Goal: Transaction & Acquisition: Purchase product/service

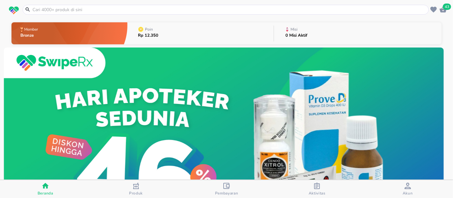
click at [241, 7] on input "text" at bounding box center [229, 9] width 395 height 7
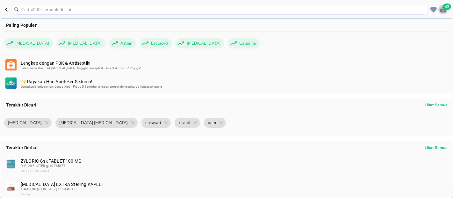
click at [446, 7] on span "43" at bounding box center [447, 7] width 8 height 6
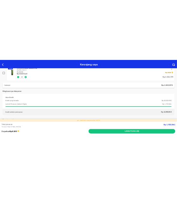
scroll to position [105, 0]
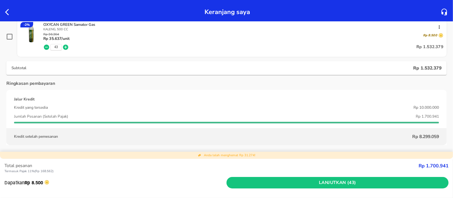
click at [65, 45] on icon "button" at bounding box center [65, 46] width 5 height 5
click at [57, 47] on span "45" at bounding box center [56, 47] width 4 height 4
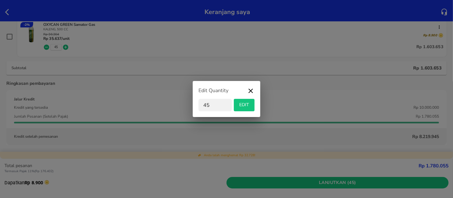
type input "4"
type input "50"
click at [244, 99] on button "EDIT" at bounding box center [244, 105] width 21 height 12
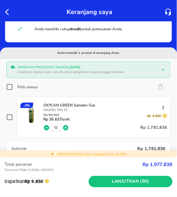
scroll to position [20, 0]
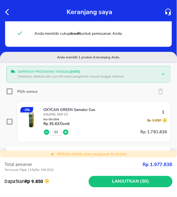
click at [57, 133] on span "50" at bounding box center [56, 132] width 4 height 4
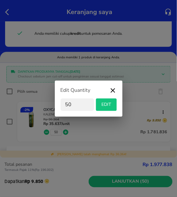
click at [66, 104] on input "50" at bounding box center [76, 104] width 33 height 12
type input "150"
click at [108, 108] on span "EDIT" at bounding box center [106, 105] width 16 height 8
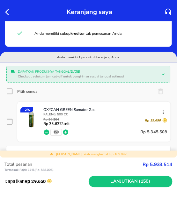
click at [56, 133] on span "150" at bounding box center [55, 132] width 5 height 4
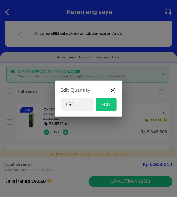
click at [69, 102] on input "150" at bounding box center [76, 104] width 33 height 12
type input "50"
click at [103, 106] on span "EDIT" at bounding box center [106, 105] width 16 height 8
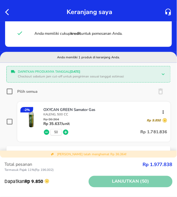
click at [122, 181] on span "Lanjutkan (50)" at bounding box center [130, 182] width 79 height 8
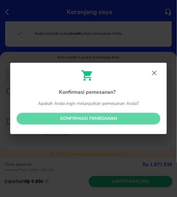
click at [129, 121] on span "Konfirmasi pemesanan" at bounding box center [88, 119] width 133 height 8
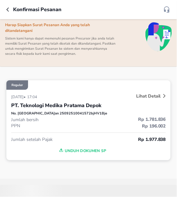
scroll to position [49, 0]
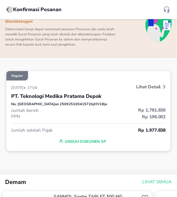
click at [7, 10] on icon "button" at bounding box center [7, 9] width 3 height 4
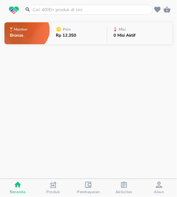
click at [60, 10] on input "text" at bounding box center [91, 9] width 119 height 7
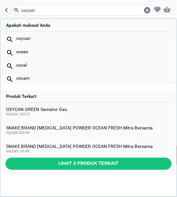
type input "oxcyan"
click at [50, 110] on div "OXYCAN GREEN Samator Gas KALENG, 500 CC" at bounding box center [88, 112] width 165 height 10
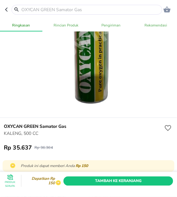
scroll to position [84, 0]
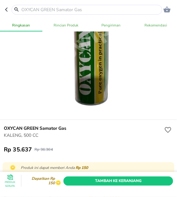
click at [142, 61] on div at bounding box center [88, 35] width 152 height 152
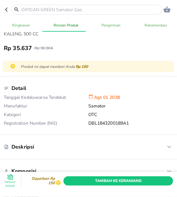
scroll to position [156, 0]
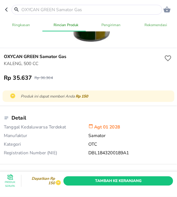
click at [134, 57] on h6 "OXYCAN GREEN Samator Gas" at bounding box center [83, 56] width 159 height 7
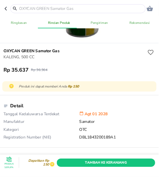
scroll to position [156, 0]
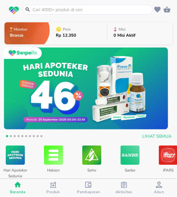
click at [96, 18] on header at bounding box center [88, 9] width 177 height 19
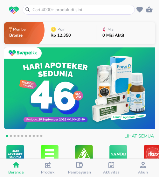
click at [77, 18] on header at bounding box center [79, 9] width 159 height 19
drag, startPoint x: 77, startPoint y: 18, endPoint x: 73, endPoint y: 17, distance: 4.6
click at [73, 17] on header at bounding box center [79, 9] width 159 height 19
drag, startPoint x: 73, startPoint y: 17, endPoint x: 76, endPoint y: 2, distance: 15.9
click at [76, 2] on header at bounding box center [79, 9] width 159 height 19
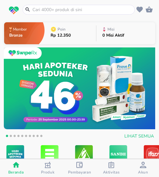
click at [76, 2] on header at bounding box center [79, 9] width 159 height 19
click at [62, 11] on input "text" at bounding box center [83, 9] width 102 height 7
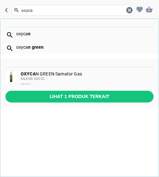
type input "oxyca"
click at [64, 72] on div "OXYCA N GREEN Samator Gas KALENG, 500 CC Samator" at bounding box center [87, 78] width 132 height 15
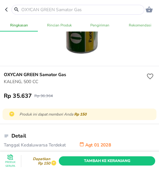
scroll to position [105, 0]
